Goal: Transaction & Acquisition: Purchase product/service

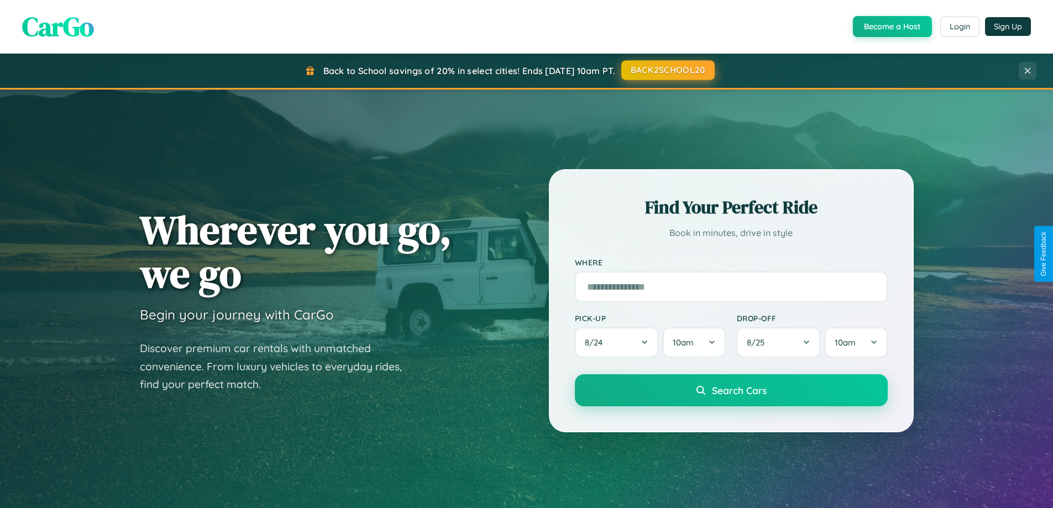
click at [667, 70] on button "BACK2SCHOOL20" at bounding box center [667, 70] width 93 height 20
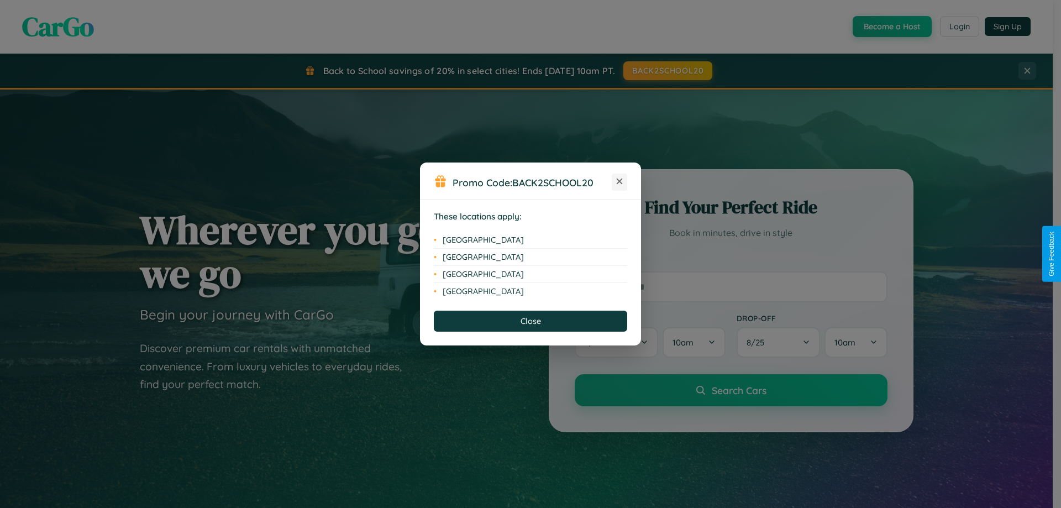
click at [619, 182] on icon at bounding box center [620, 181] width 6 height 6
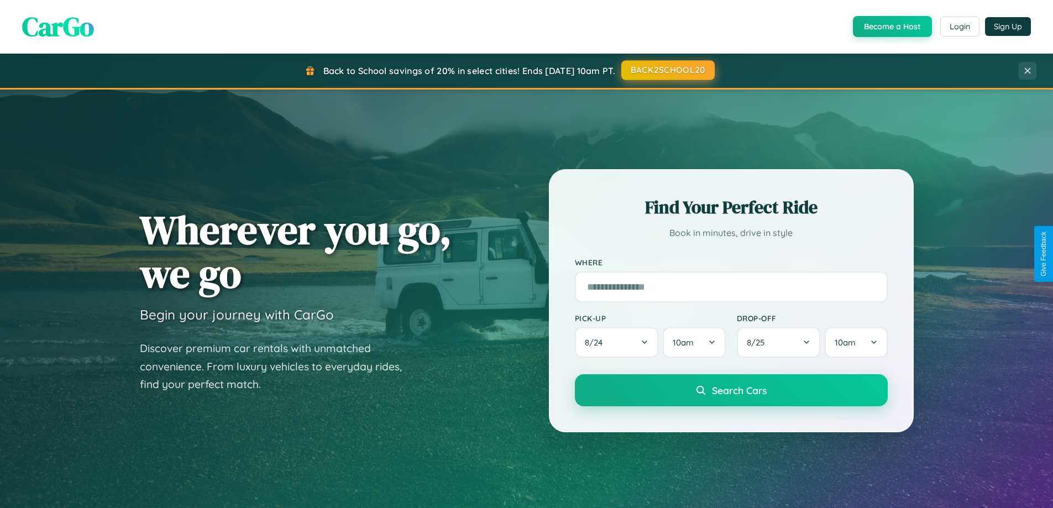
click at [667, 70] on button "BACK2SCHOOL20" at bounding box center [667, 70] width 93 height 20
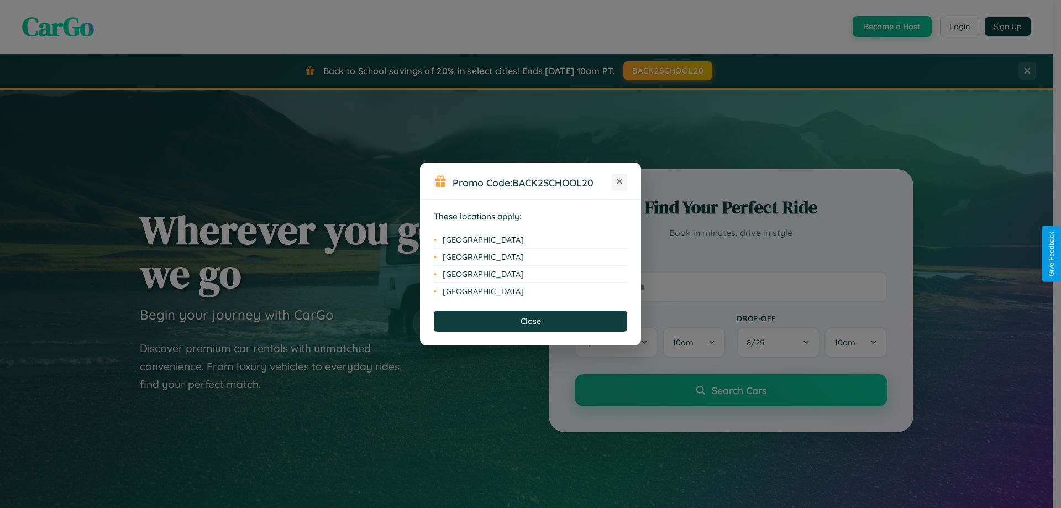
click at [619, 182] on icon at bounding box center [620, 181] width 6 height 6
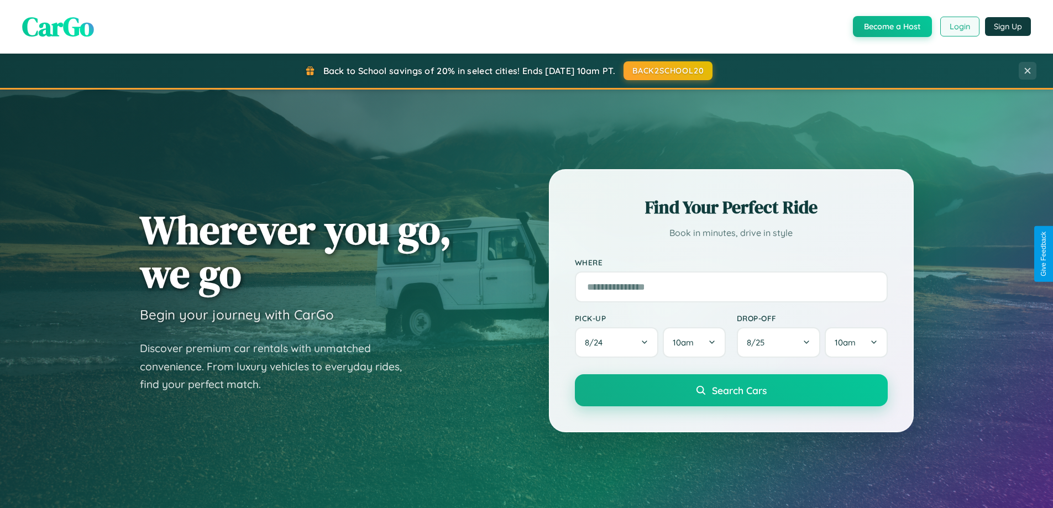
click at [959, 27] on button "Login" at bounding box center [959, 27] width 39 height 20
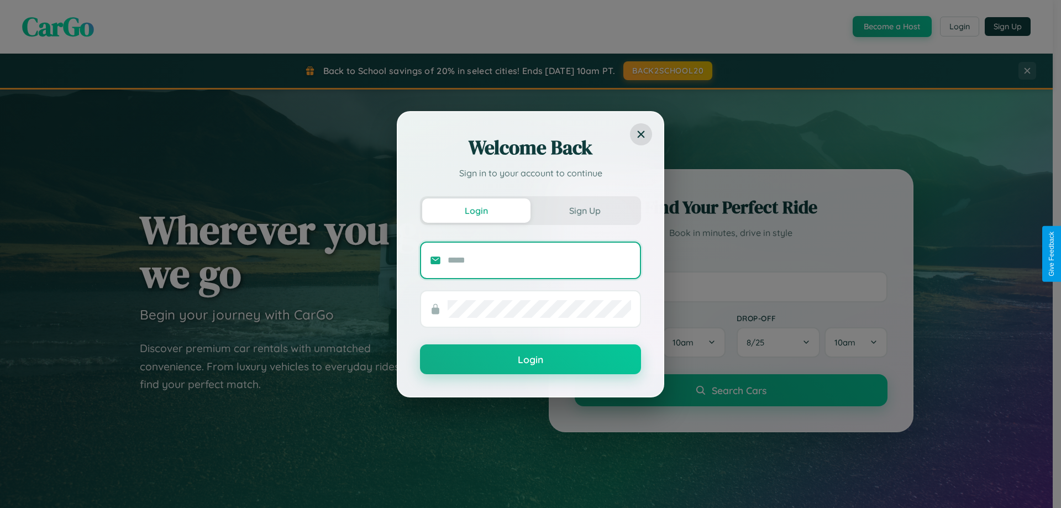
click at [539, 260] on input "text" at bounding box center [539, 260] width 183 height 18
type input "**********"
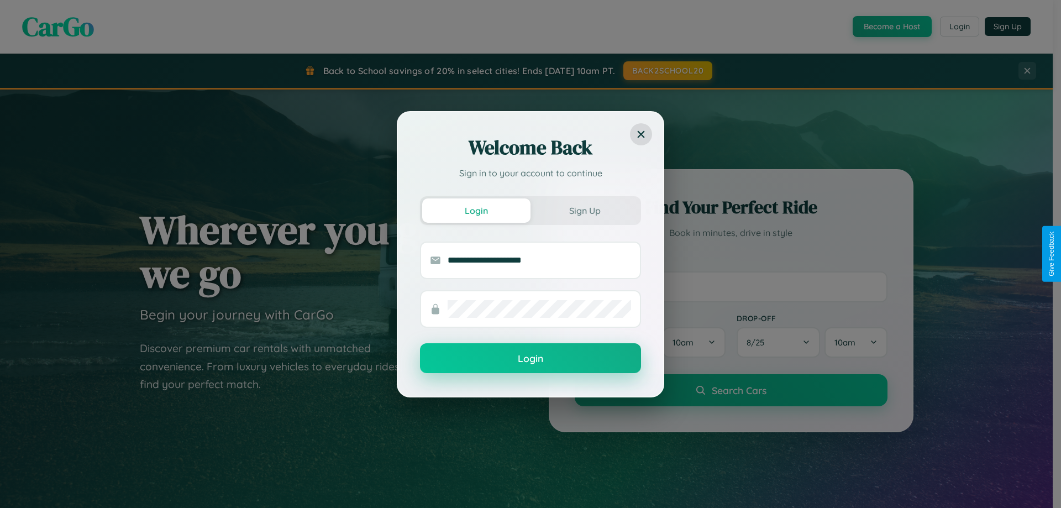
click at [530, 359] on button "Login" at bounding box center [530, 358] width 221 height 30
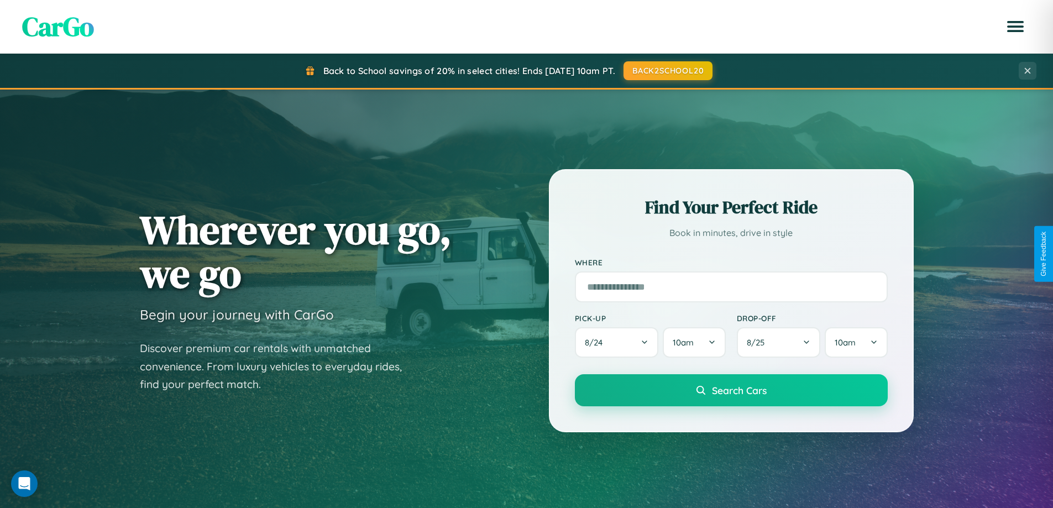
scroll to position [476, 0]
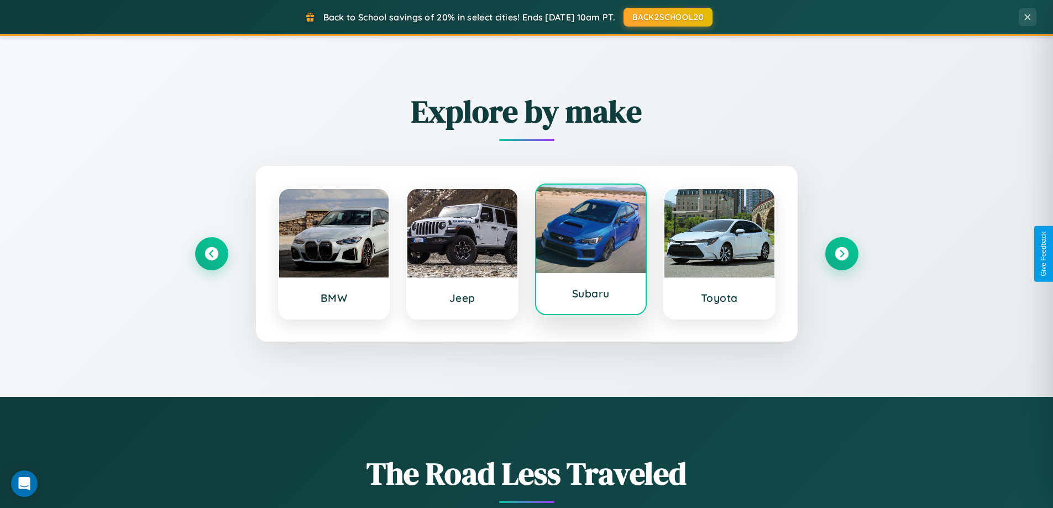
click at [590, 251] on div at bounding box center [591, 229] width 110 height 88
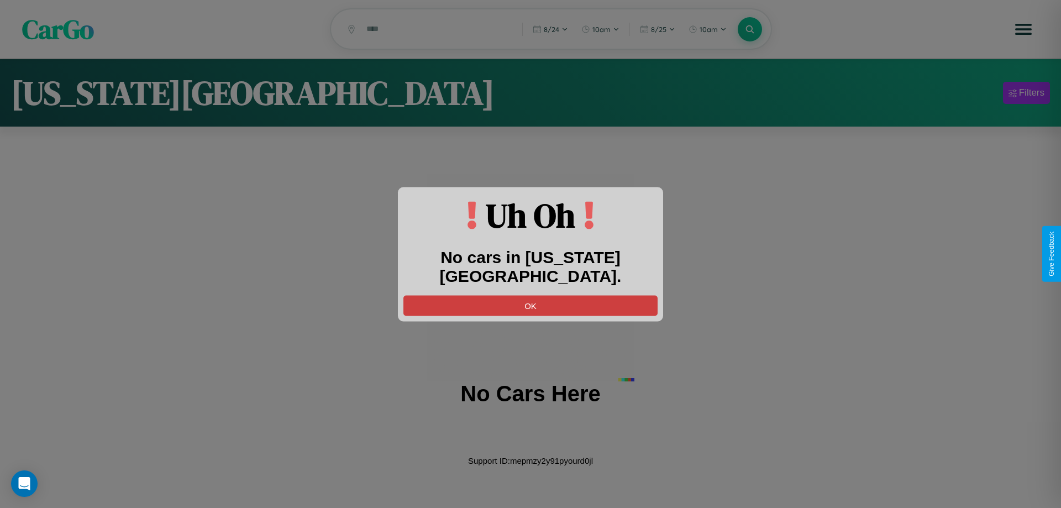
click at [530, 295] on button "OK" at bounding box center [530, 305] width 254 height 20
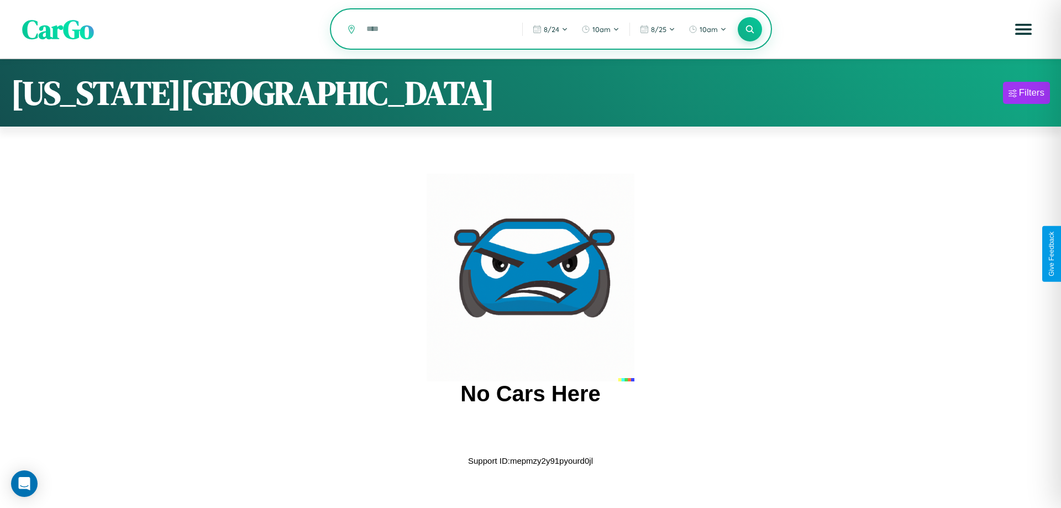
click at [436, 30] on input "text" at bounding box center [436, 28] width 150 height 19
type input "*"
type input "********"
click at [750, 29] on icon at bounding box center [749, 29] width 10 height 10
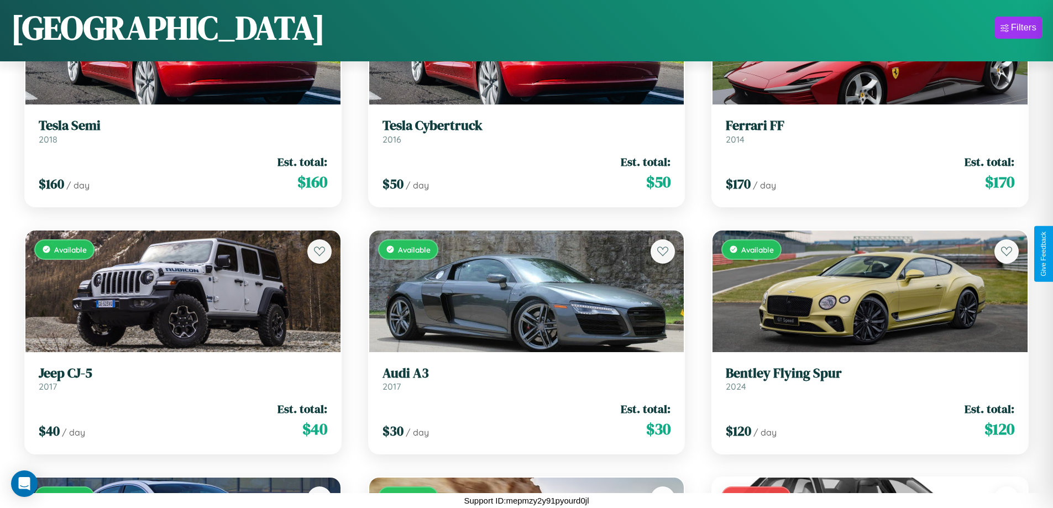
scroll to position [2382, 0]
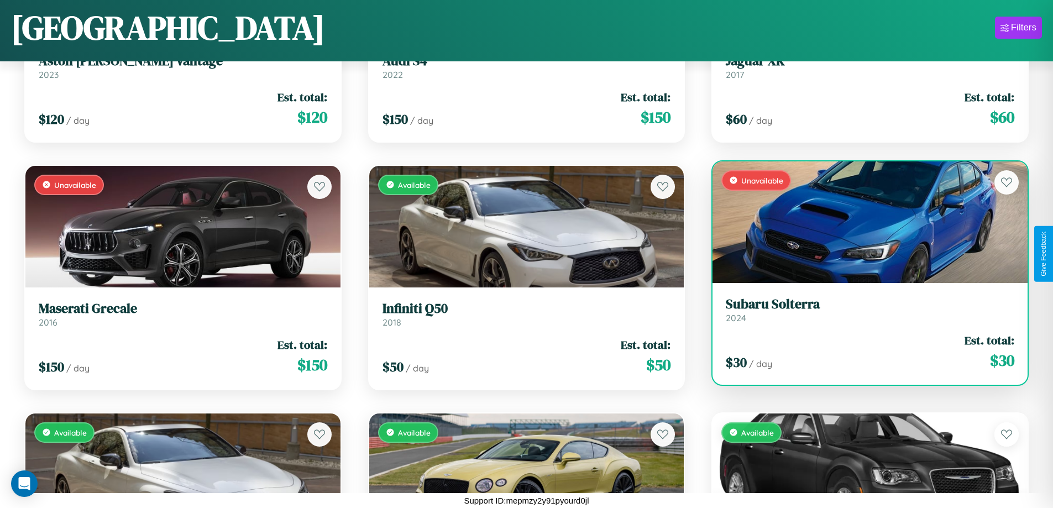
click at [863, 310] on h3 "Subaru Solterra" at bounding box center [870, 304] width 288 height 16
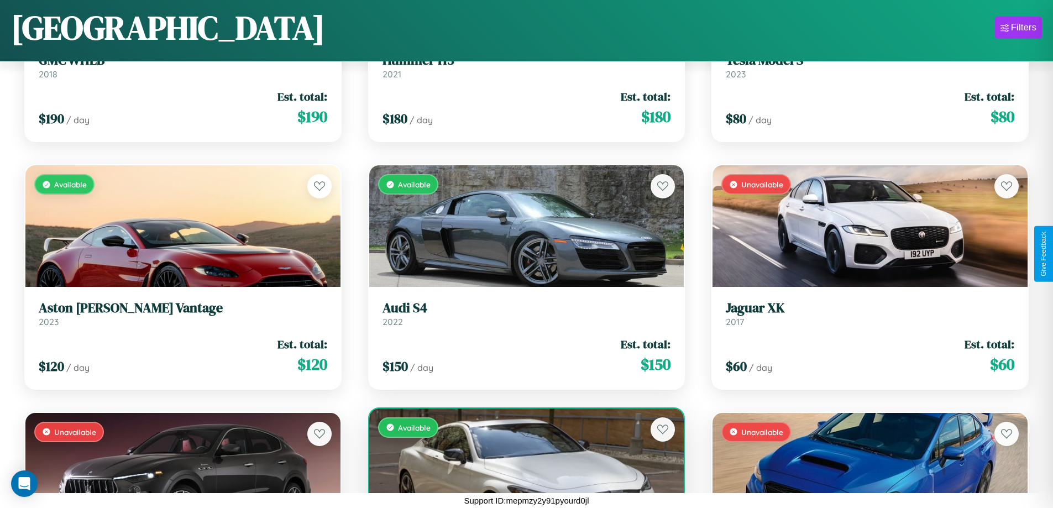
scroll to position [1145, 0]
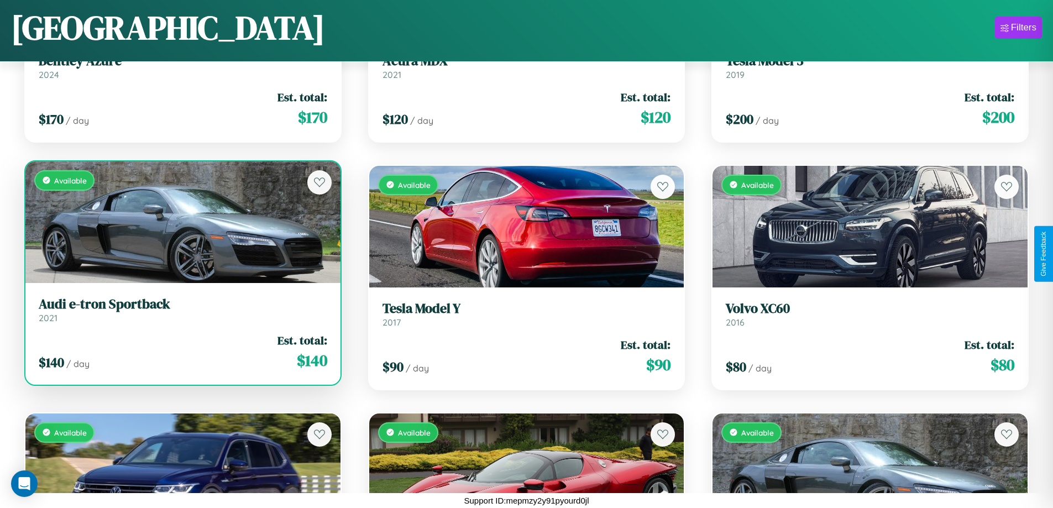
click at [181, 224] on div "Available" at bounding box center [182, 222] width 315 height 122
click at [181, 222] on div "Available" at bounding box center [182, 222] width 315 height 122
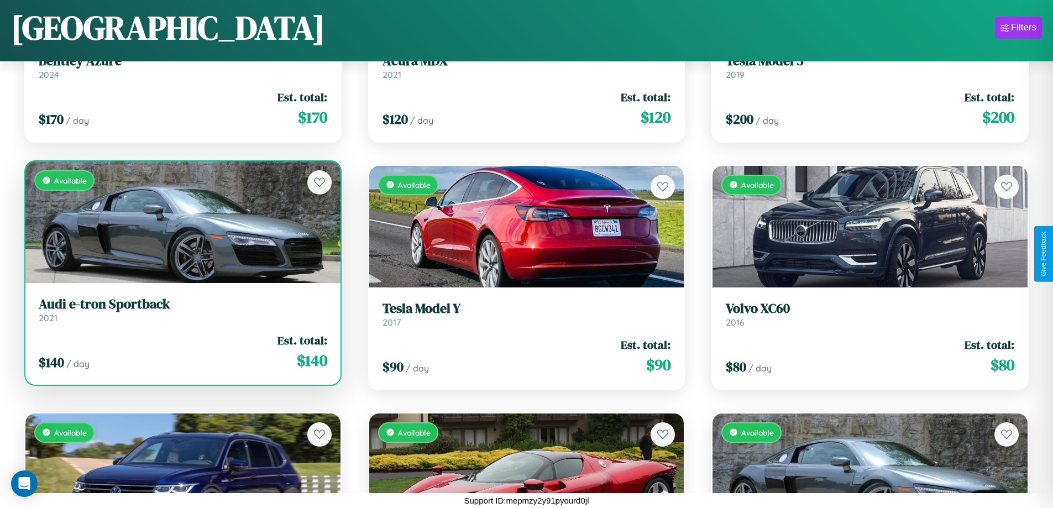
click at [181, 222] on div "Available" at bounding box center [182, 222] width 315 height 122
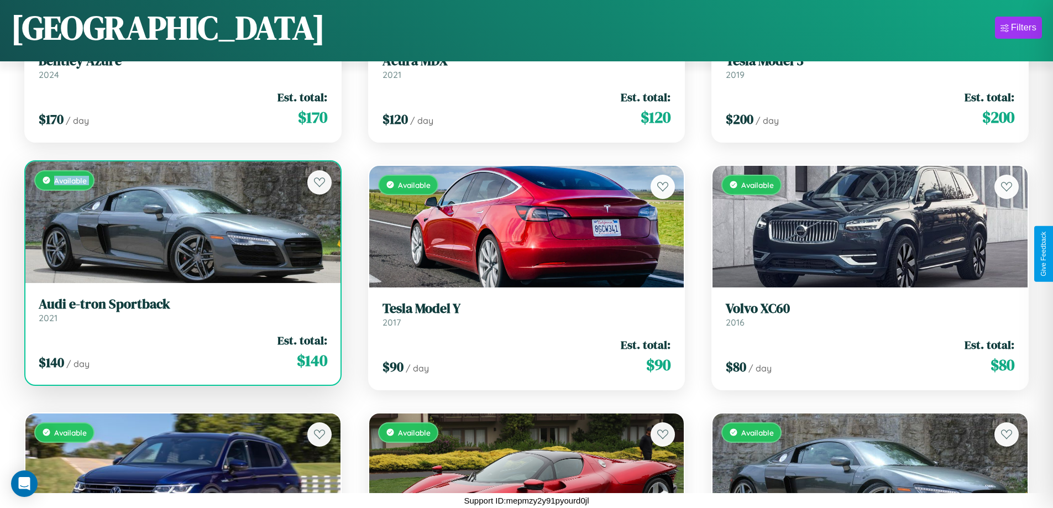
click at [181, 222] on div "Available" at bounding box center [182, 222] width 315 height 122
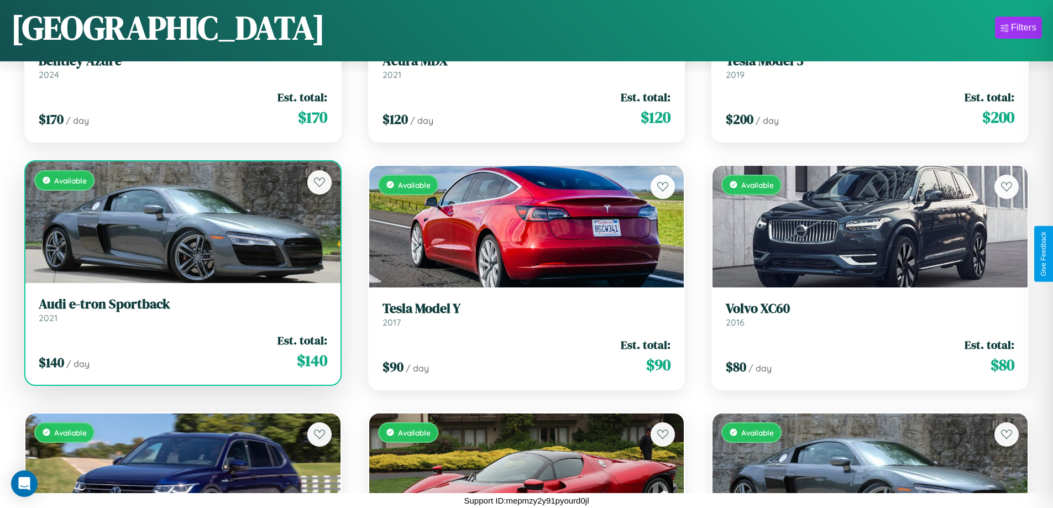
click at [181, 222] on div "Available" at bounding box center [182, 222] width 315 height 122
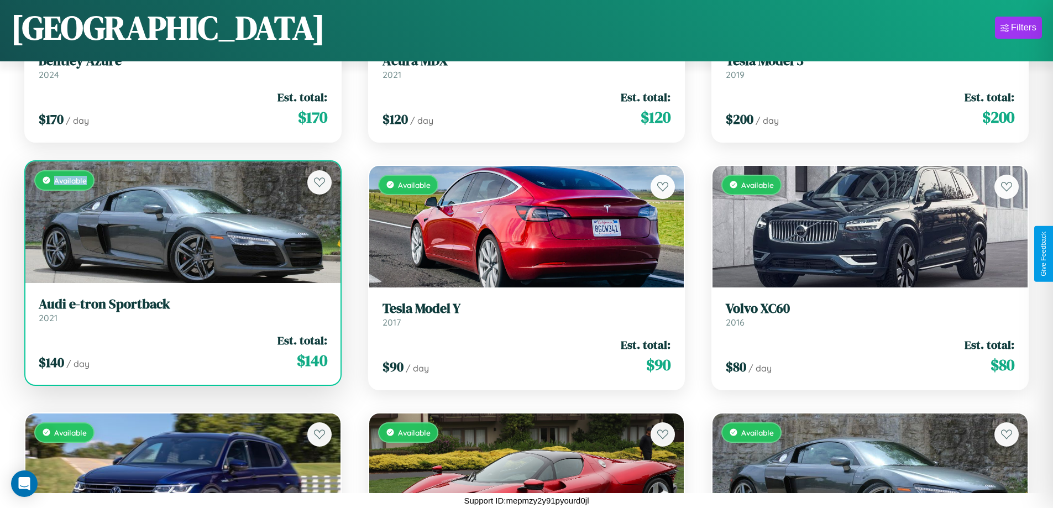
click at [181, 222] on div "Available" at bounding box center [182, 222] width 315 height 122
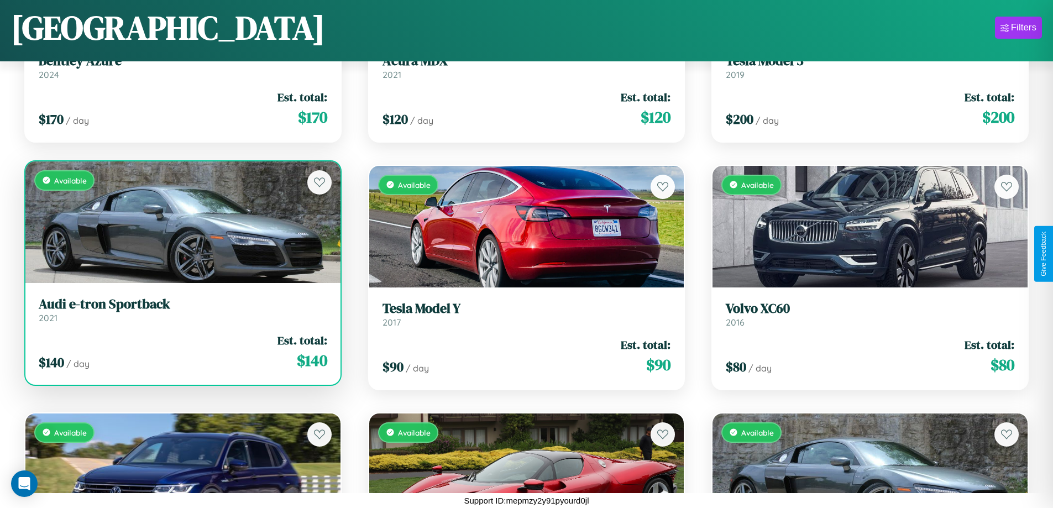
click at [181, 309] on h3 "Audi e-tron Sportback" at bounding box center [183, 304] width 288 height 16
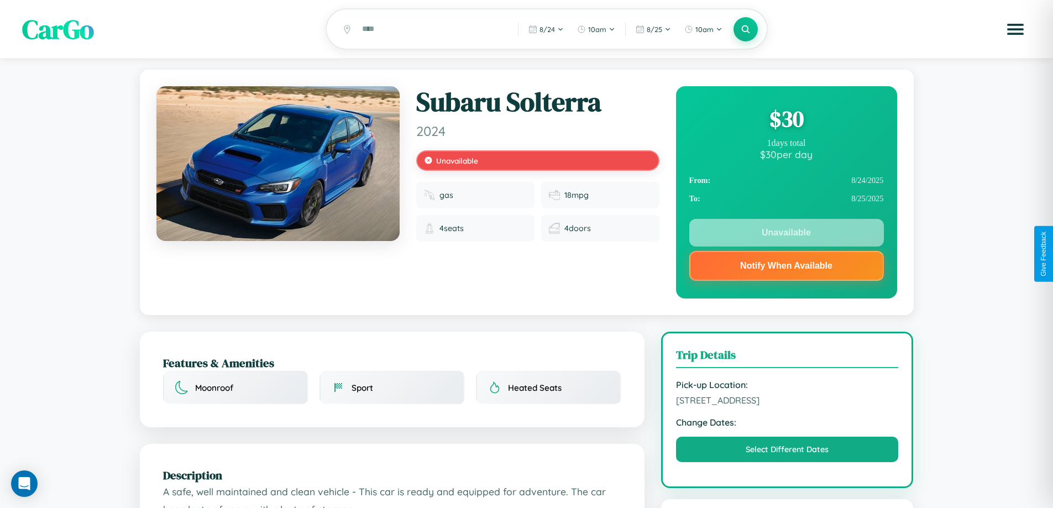
click at [786, 120] on div "$ 30" at bounding box center [786, 119] width 195 height 30
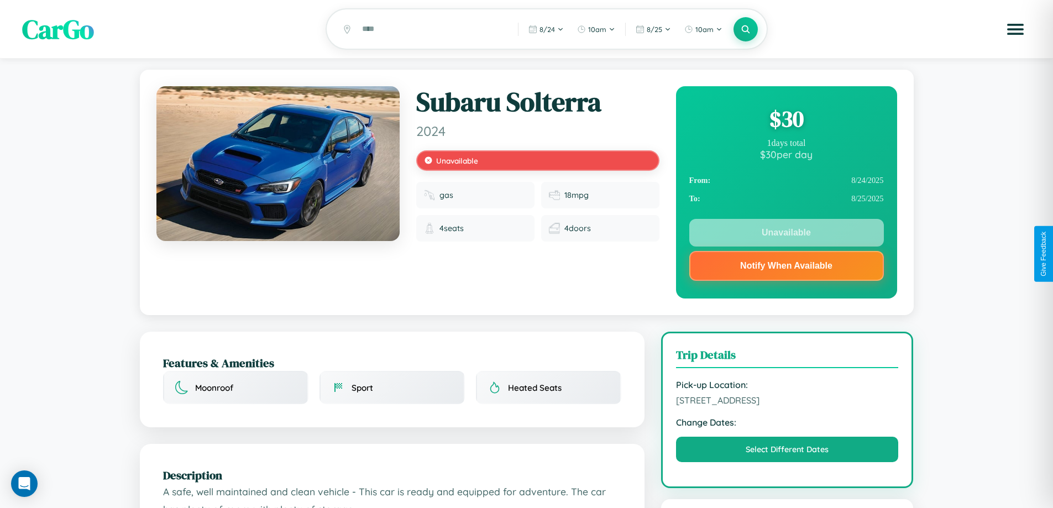
click at [786, 120] on div "$ 30" at bounding box center [786, 119] width 195 height 30
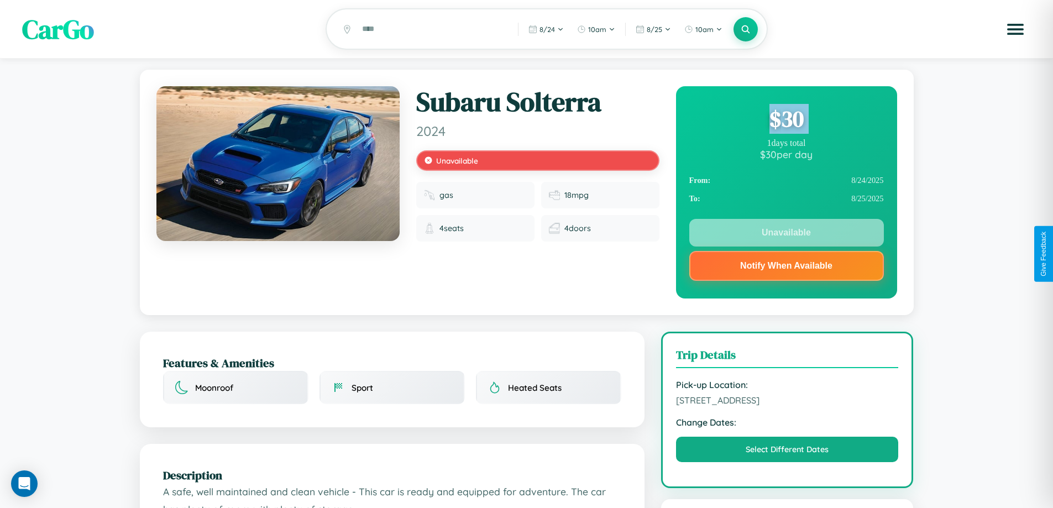
click at [786, 120] on div "$ 30" at bounding box center [786, 119] width 195 height 30
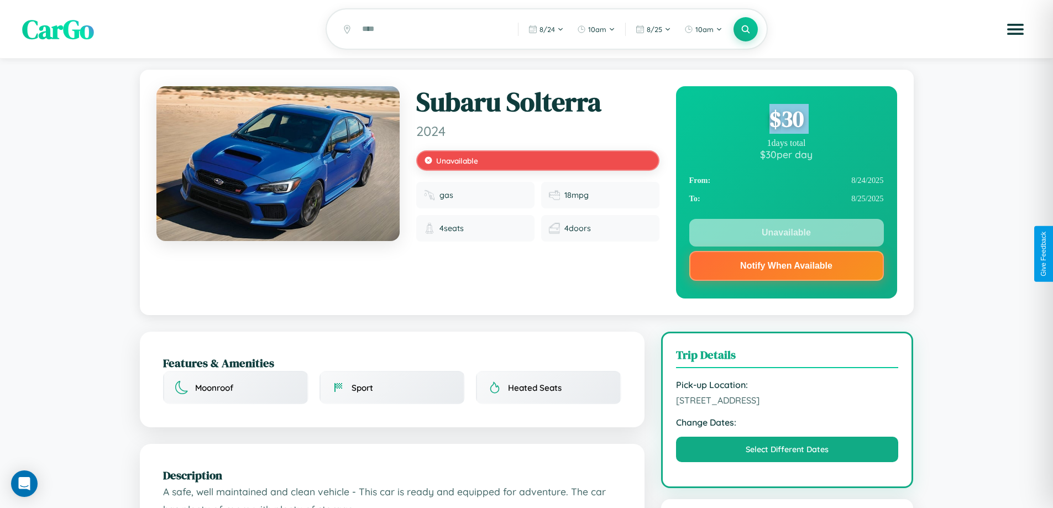
click at [786, 120] on div "$ 30" at bounding box center [786, 119] width 195 height 30
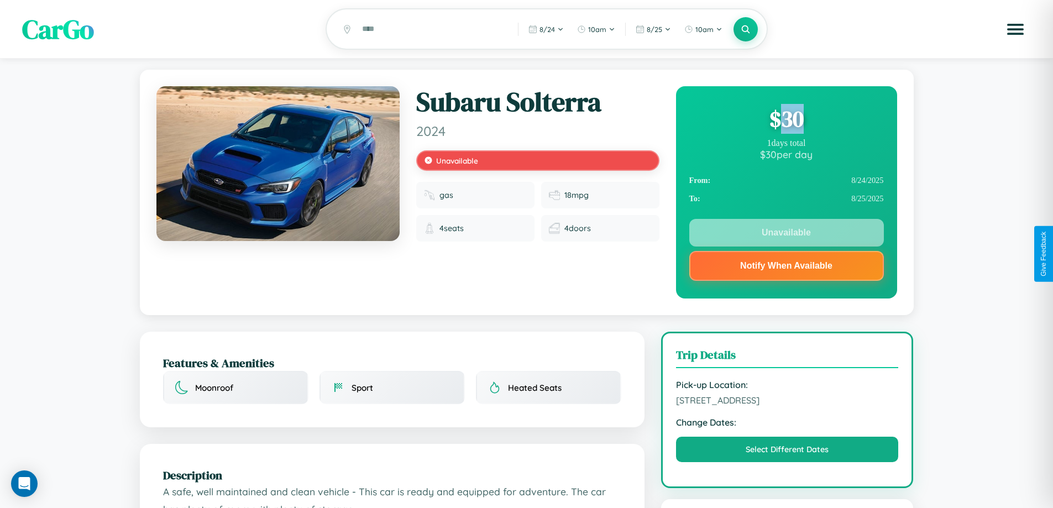
click at [786, 120] on div "$ 30" at bounding box center [786, 119] width 195 height 30
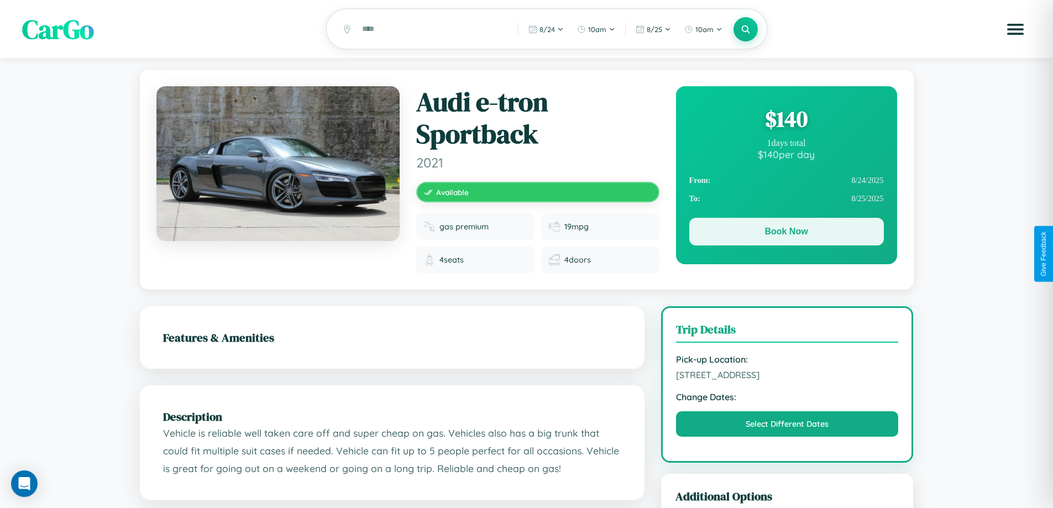
click at [786, 234] on button "Book Now" at bounding box center [786, 232] width 195 height 28
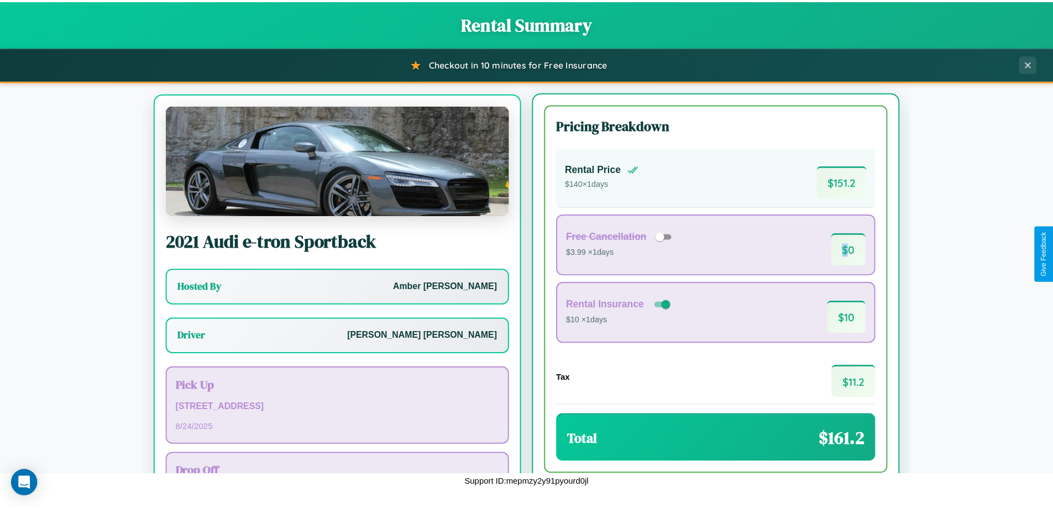
scroll to position [51, 0]
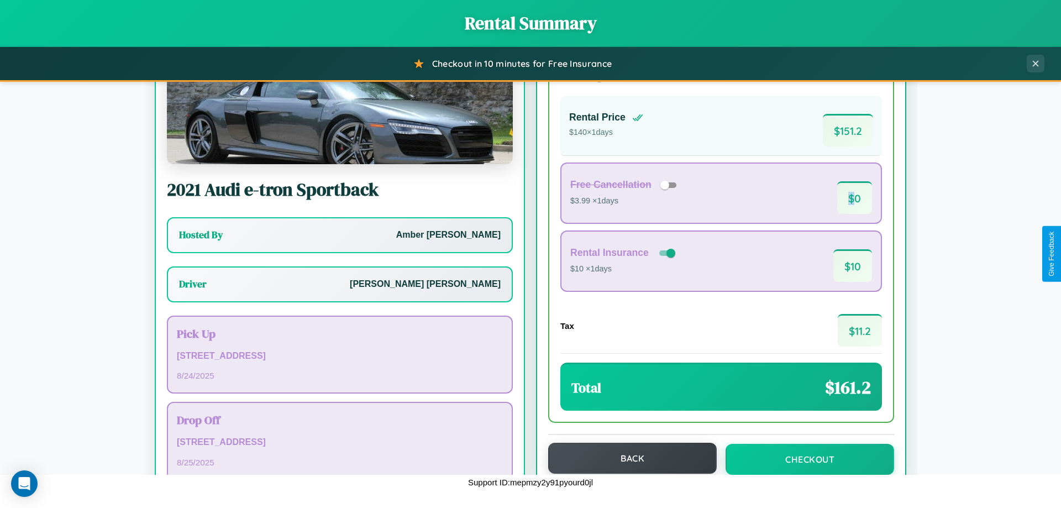
click at [627, 458] on button "Back" at bounding box center [632, 458] width 169 height 31
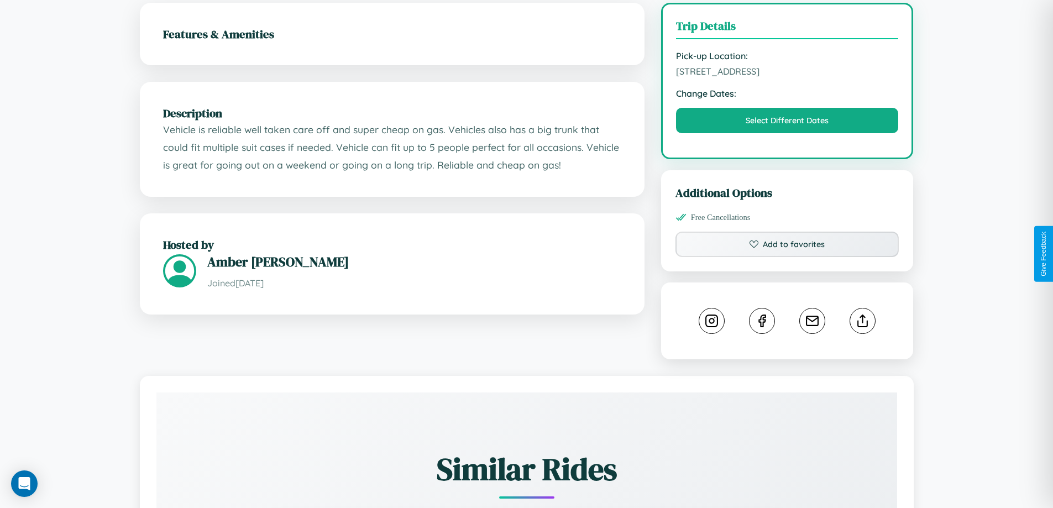
scroll to position [383, 0]
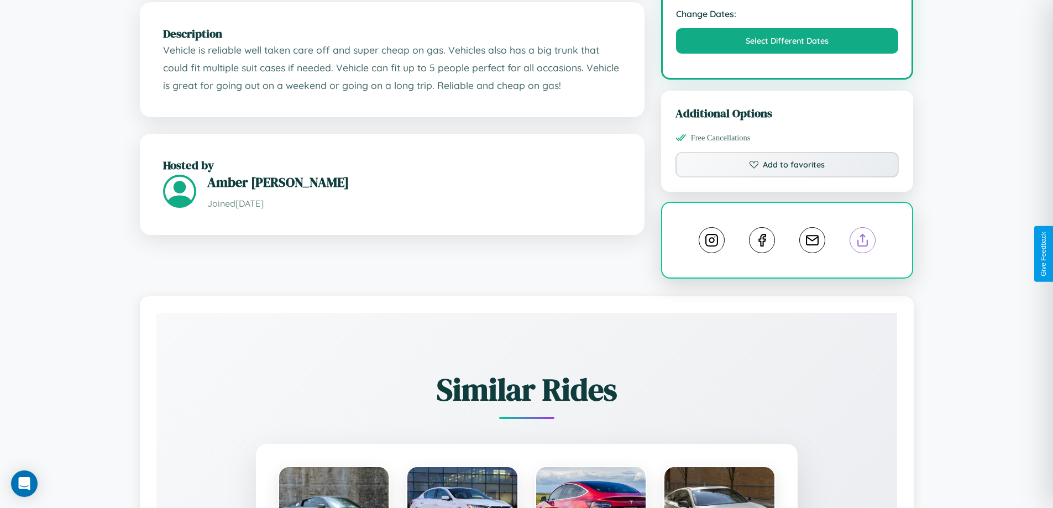
click at [863, 242] on line at bounding box center [863, 238] width 0 height 8
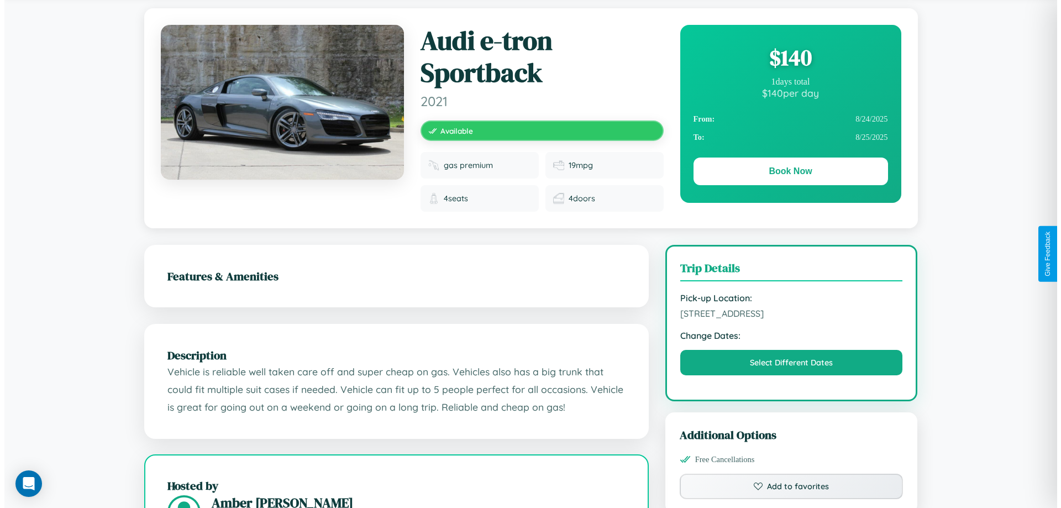
scroll to position [0, 0]
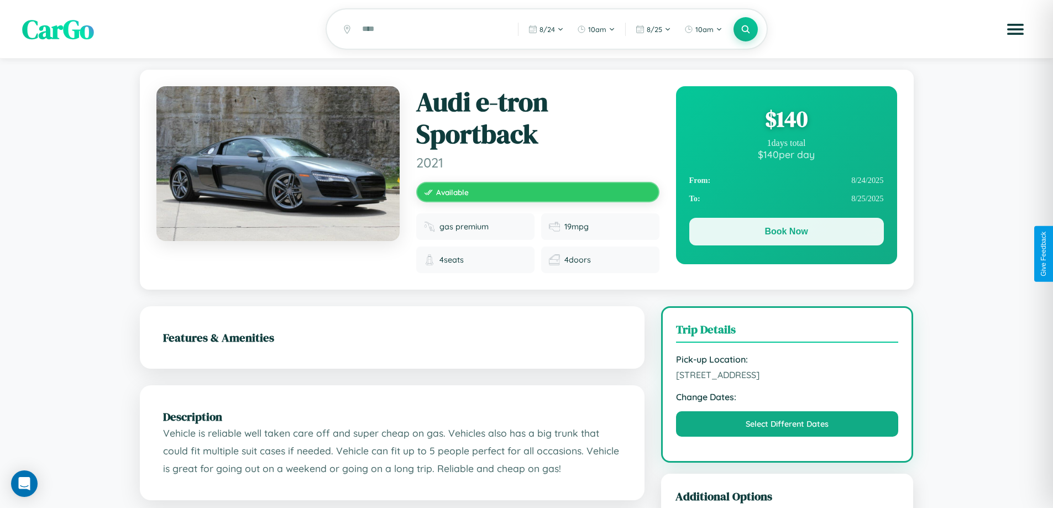
click at [786, 233] on button "Book Now" at bounding box center [786, 232] width 195 height 28
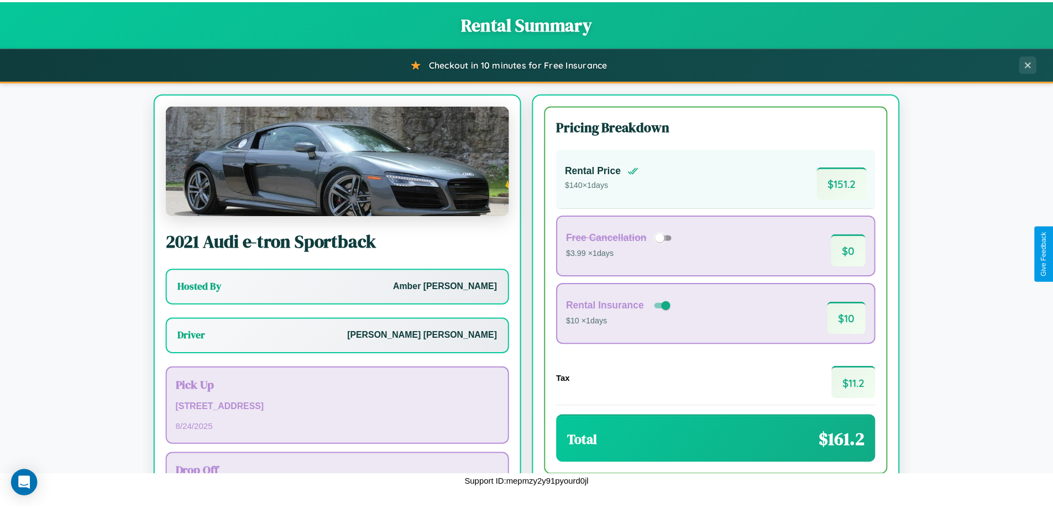
scroll to position [80, 0]
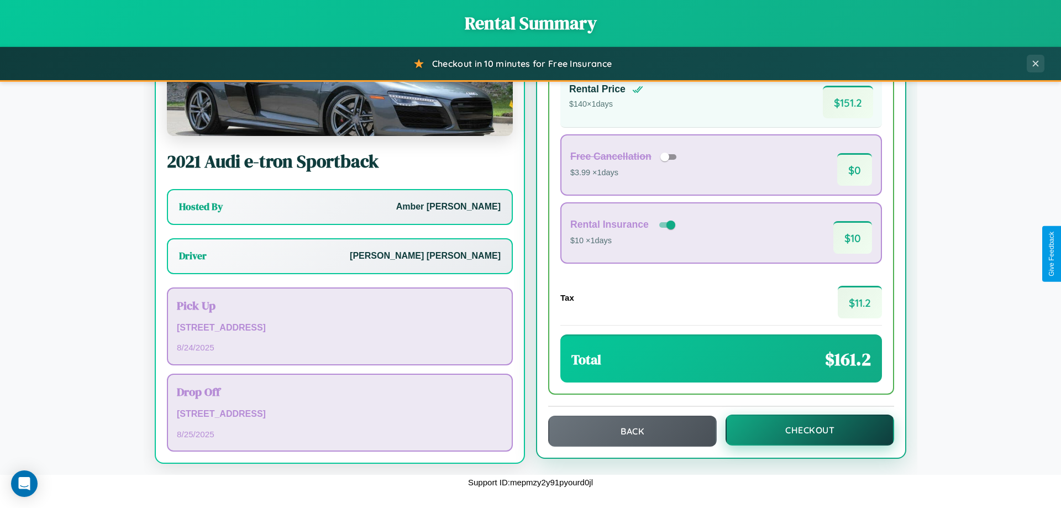
click at [802, 430] on button "Checkout" at bounding box center [810, 429] width 169 height 31
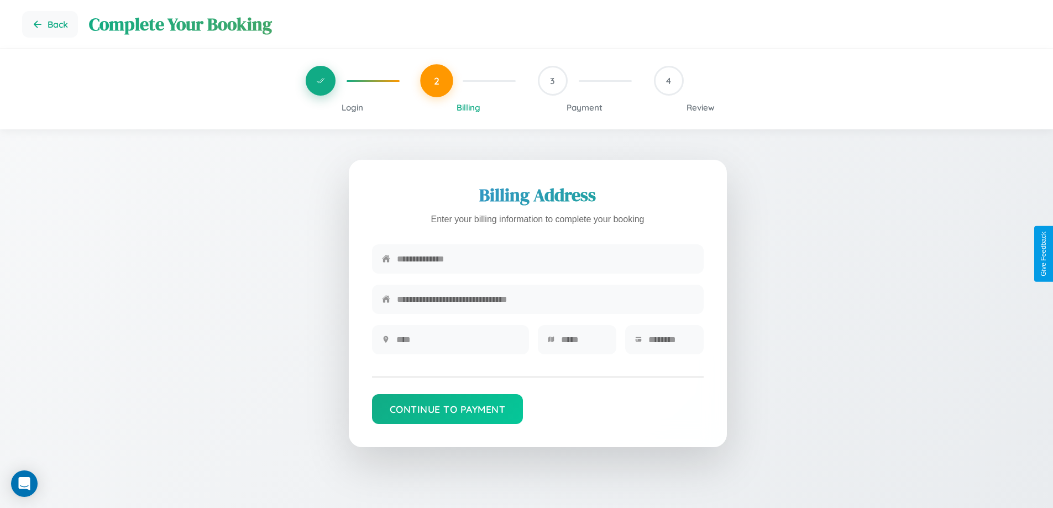
click at [545, 262] on input "text" at bounding box center [545, 258] width 297 height 27
type input "**********"
click at [457, 343] on input "text" at bounding box center [457, 339] width 123 height 27
type input "********"
click at [583, 343] on input "text" at bounding box center [583, 339] width 45 height 27
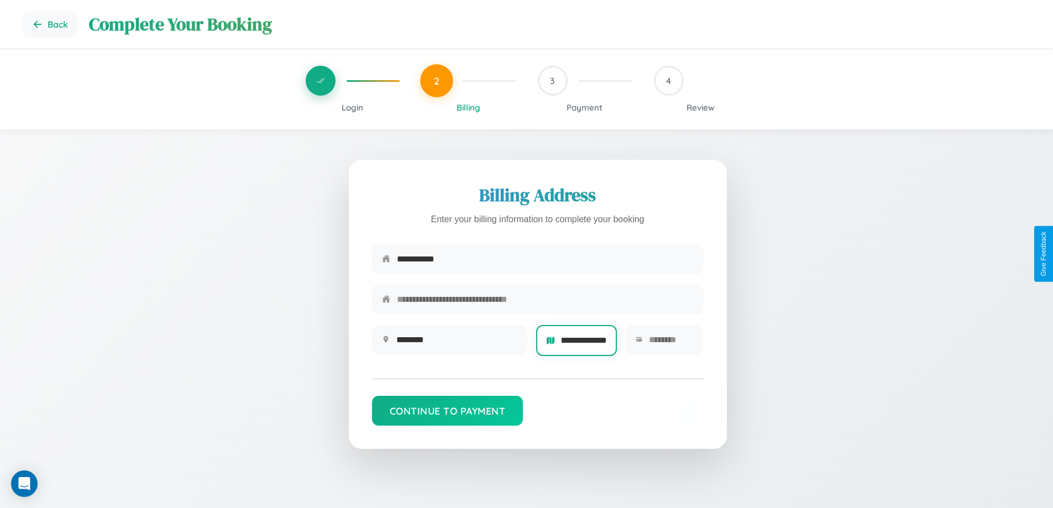
scroll to position [0, 15]
type input "**********"
click at [670, 343] on input "text" at bounding box center [671, 339] width 45 height 27
type input "*****"
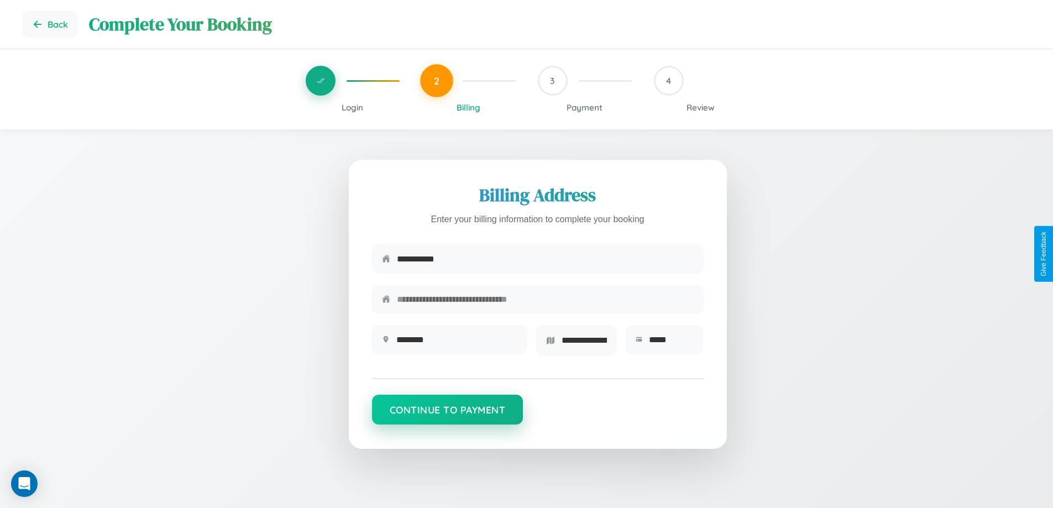
click at [447, 413] on button "Continue to Payment" at bounding box center [447, 410] width 151 height 30
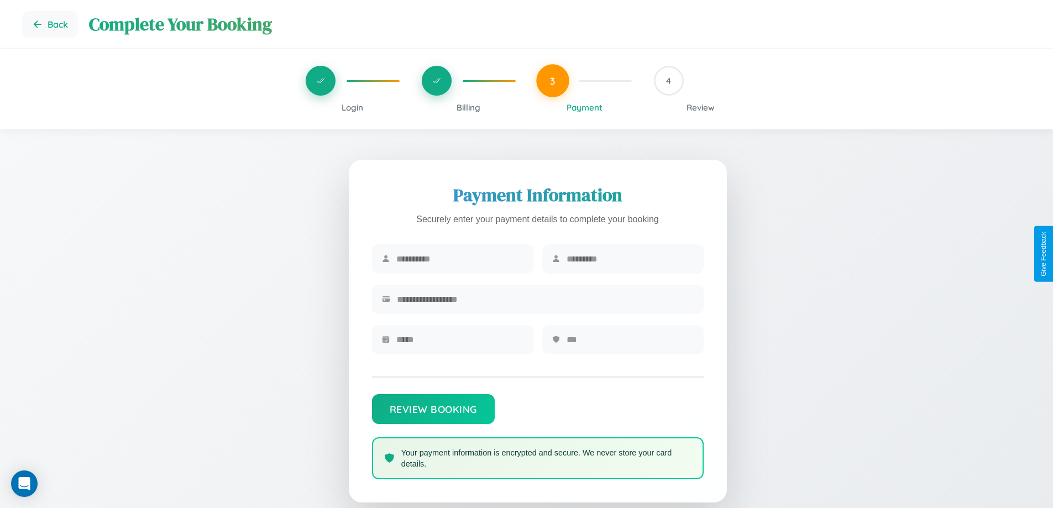
click at [459, 259] on input "text" at bounding box center [459, 258] width 127 height 27
type input "*******"
click at [629, 259] on input "text" at bounding box center [629, 258] width 127 height 27
type input "*****"
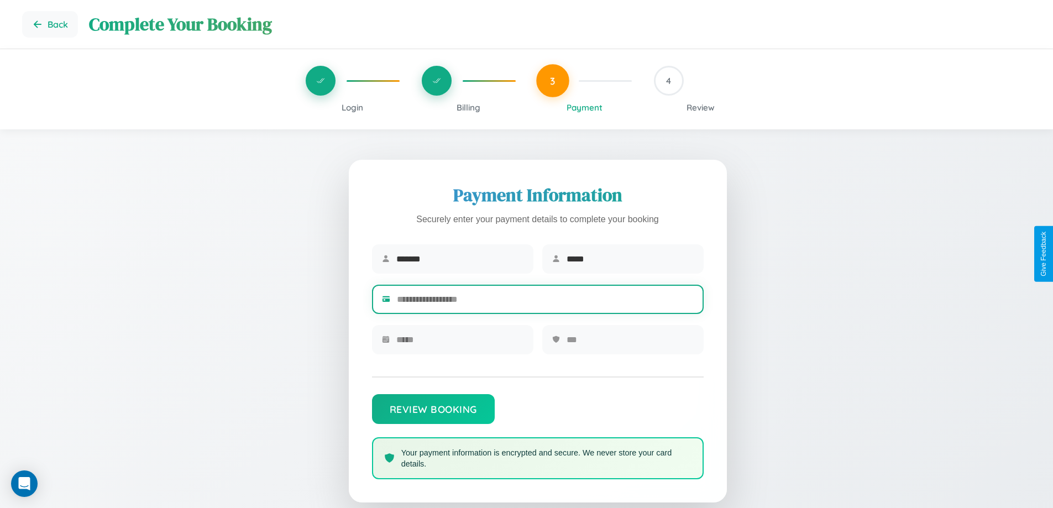
click at [545, 301] on input "text" at bounding box center [545, 299] width 297 height 27
type input "**********"
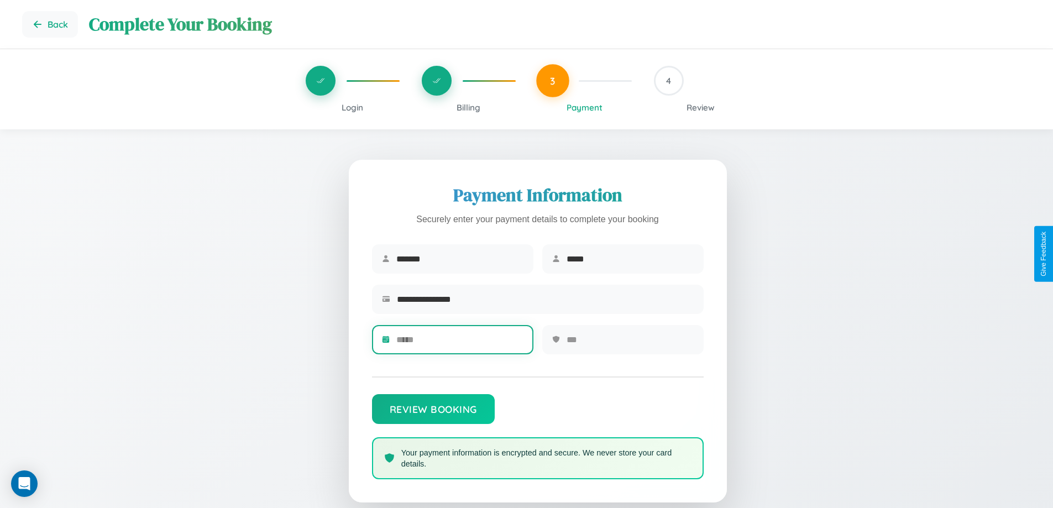
click at [459, 343] on input "text" at bounding box center [459, 339] width 127 height 27
type input "*****"
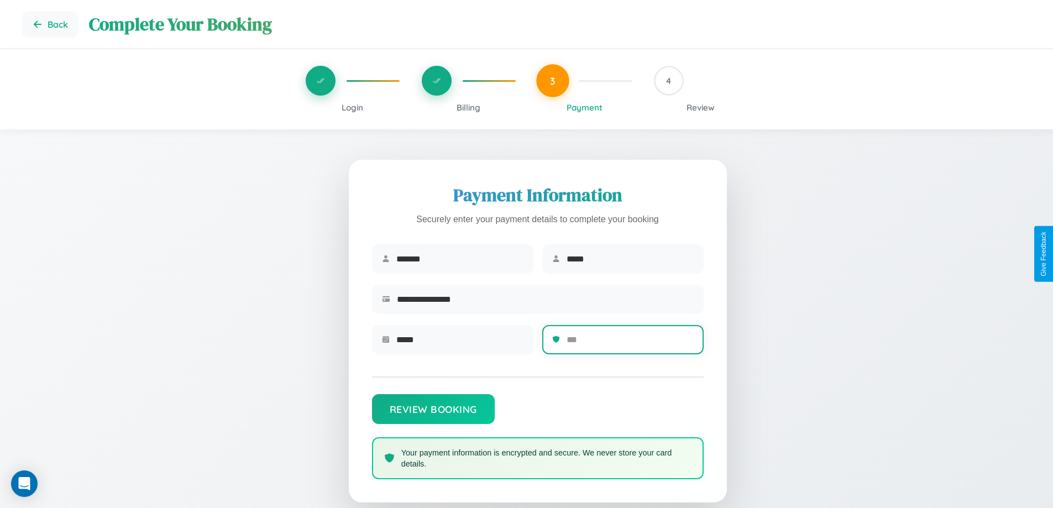
click at [629, 343] on input "text" at bounding box center [629, 339] width 127 height 27
type input "***"
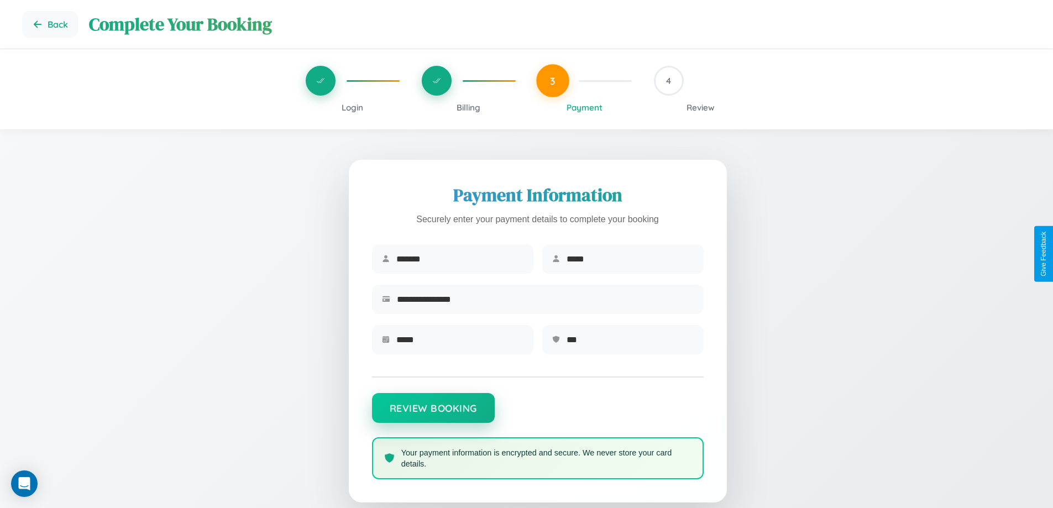
click at [433, 413] on button "Review Booking" at bounding box center [433, 408] width 123 height 30
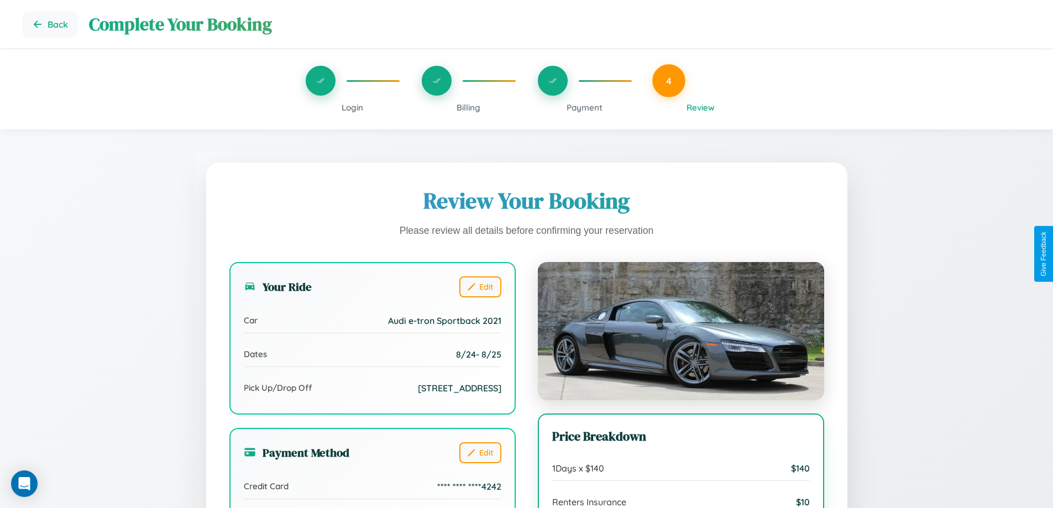
scroll to position [90, 0]
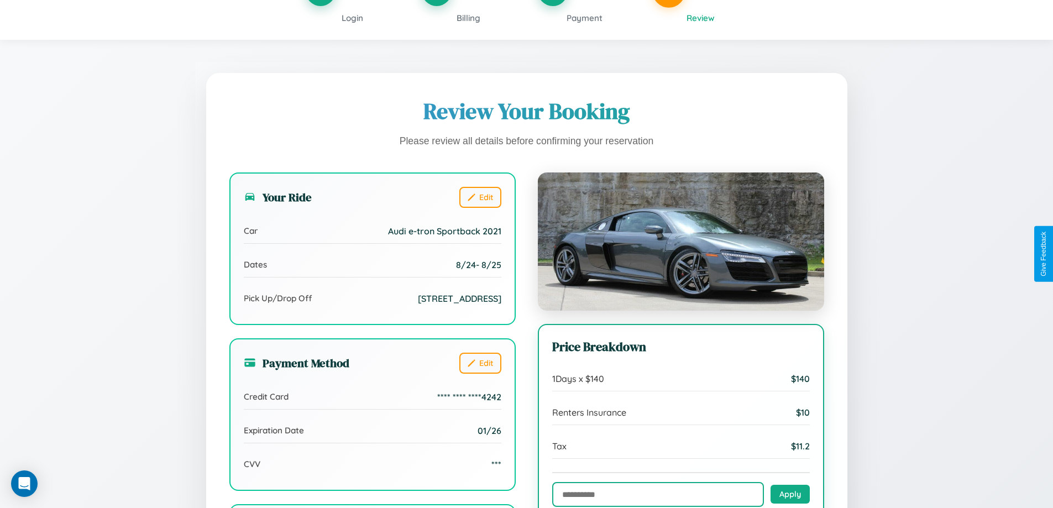
click at [658, 495] on input "text" at bounding box center [658, 494] width 212 height 25
type input "**********"
click at [790, 495] on button "Apply" at bounding box center [789, 493] width 39 height 19
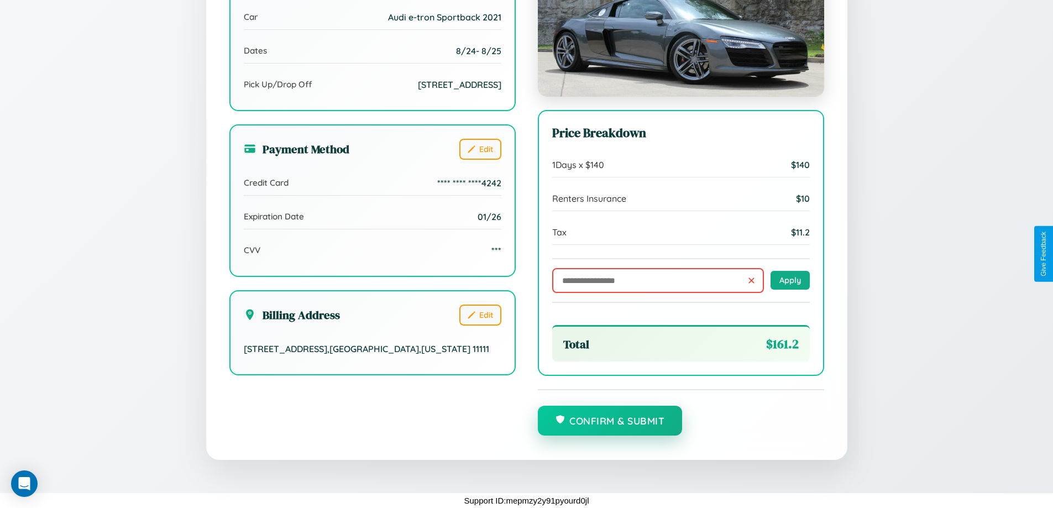
click at [609, 421] on button "Confirm & Submit" at bounding box center [610, 421] width 145 height 30
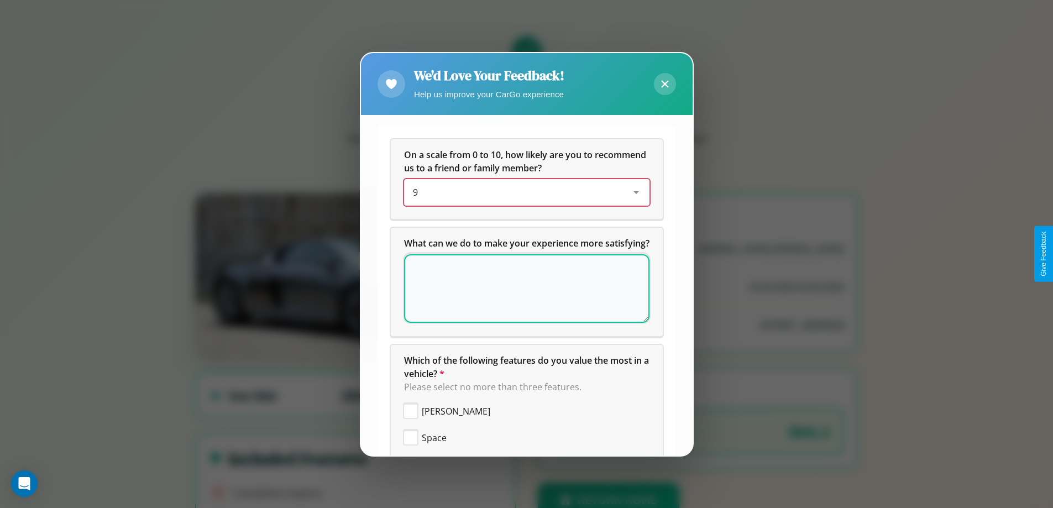
click at [522, 192] on div "9" at bounding box center [518, 192] width 210 height 13
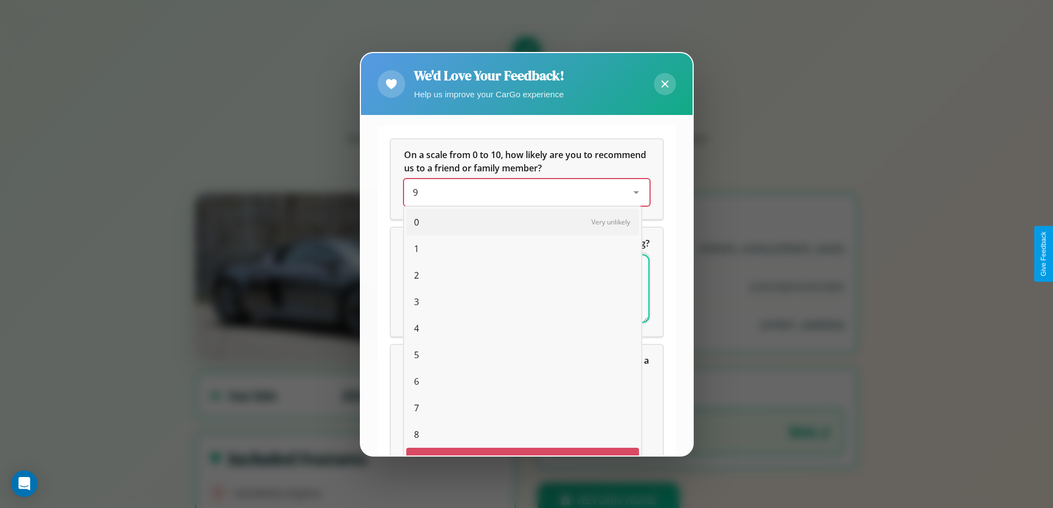
click at [414, 242] on span "1" at bounding box center [416, 248] width 5 height 13
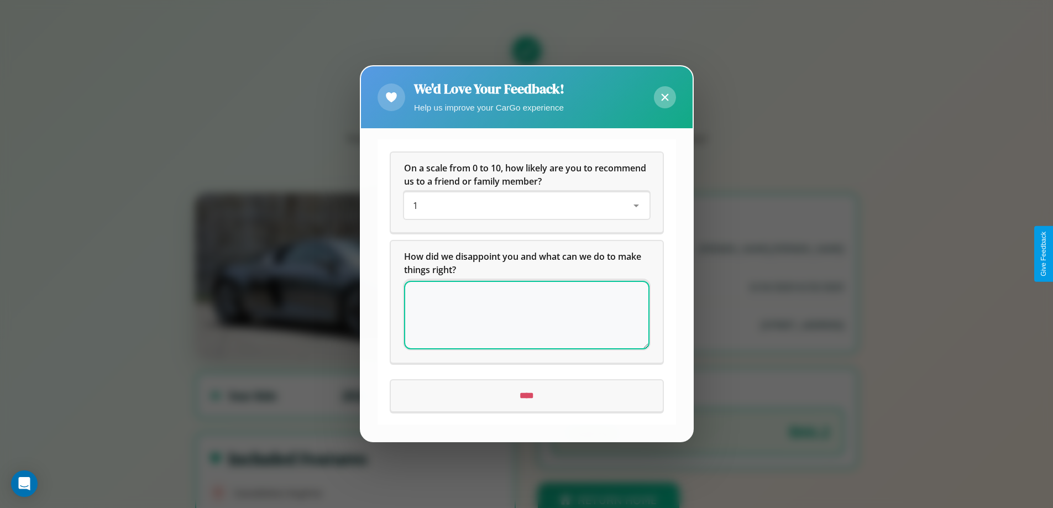
click at [664, 97] on icon at bounding box center [664, 97] width 7 height 7
